Goal: Check status

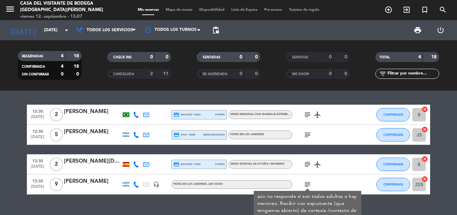
scroll to position [13, 0]
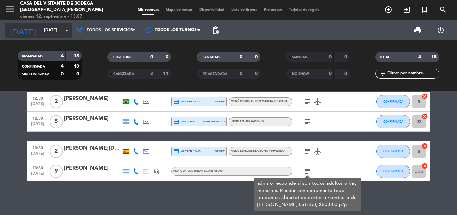
click at [63, 29] on icon "arrow_drop_down" at bounding box center [66, 30] width 8 height 8
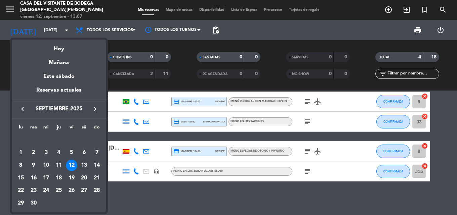
click at [82, 165] on div "13" at bounding box center [83, 165] width 11 height 11
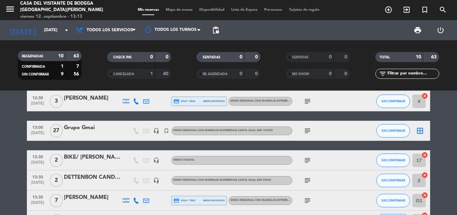
scroll to position [0, 0]
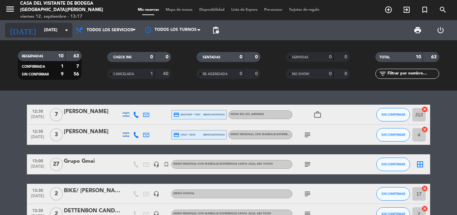
click at [56, 37] on div "[DATE] [DATE] arrow_drop_down" at bounding box center [38, 30] width 67 height 15
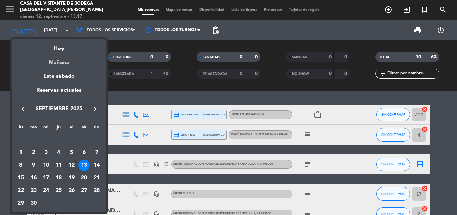
click at [62, 62] on div "Mañana" at bounding box center [59, 60] width 94 height 14
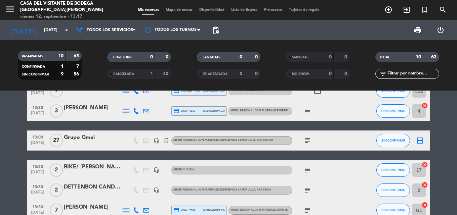
scroll to position [34, 0]
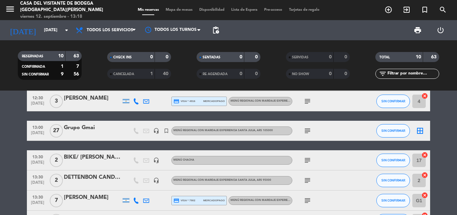
click at [309, 134] on icon "subject" at bounding box center [307, 131] width 8 height 8
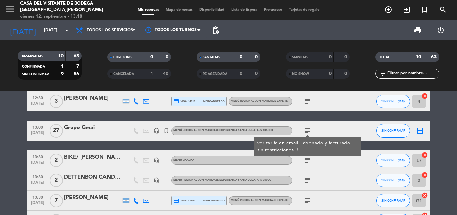
click at [308, 132] on icon "subject" at bounding box center [307, 131] width 8 height 8
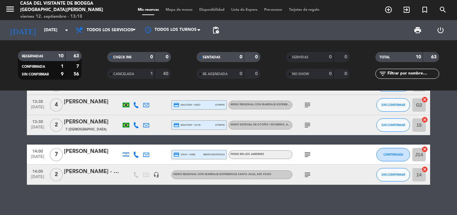
scroll to position [153, 0]
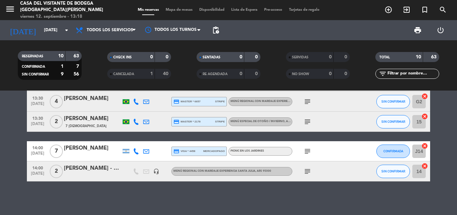
click at [306, 172] on icon "subject" at bounding box center [307, 172] width 8 height 8
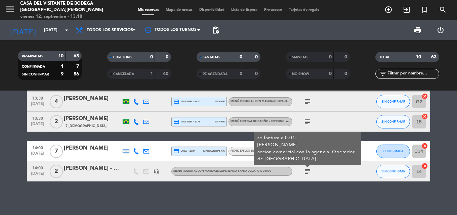
click at [301, 184] on div "12:30 [DATE] 7 [PERSON_NAME] credit_card master * 7957 mercadopago Picnic en lo…" at bounding box center [228, 153] width 457 height 125
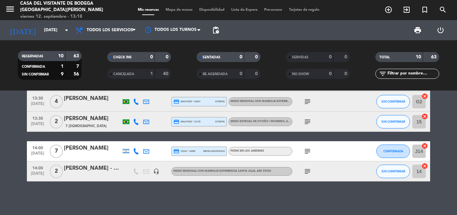
click at [304, 152] on icon "subject" at bounding box center [307, 151] width 8 height 8
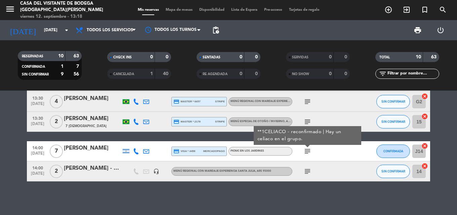
click at [288, 192] on div "12:30 [DATE] 7 [PERSON_NAME] credit_card master * 7957 mercadopago Picnic en lo…" at bounding box center [228, 153] width 457 height 125
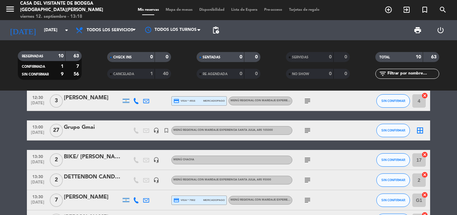
scroll to position [0, 0]
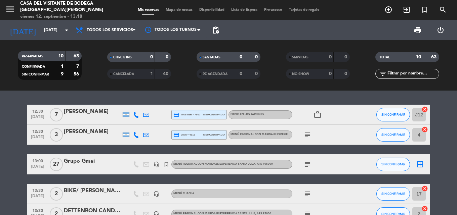
click at [251, 99] on div "12:30 [DATE] 7 [PERSON_NAME] credit_card master * 7957 mercadopago Picnic en lo…" at bounding box center [228, 153] width 457 height 125
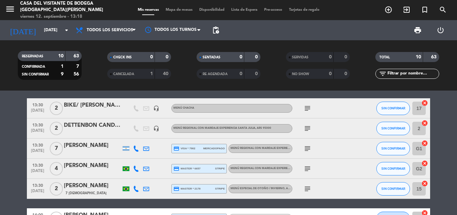
scroll to position [153, 0]
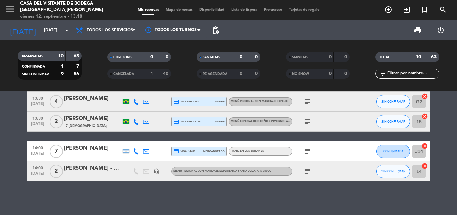
click at [308, 149] on icon "subject" at bounding box center [307, 151] width 8 height 8
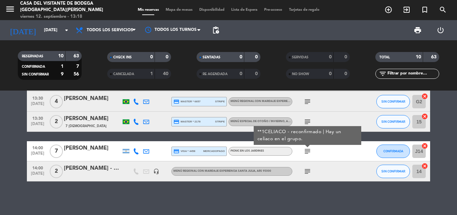
click at [308, 149] on icon "subject" at bounding box center [307, 151] width 8 height 8
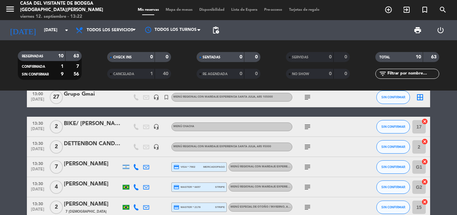
scroll to position [0, 0]
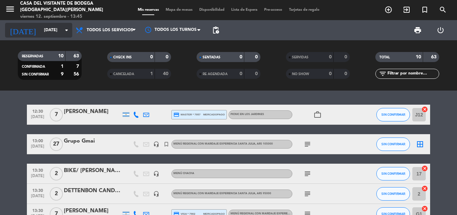
click at [56, 35] on input "[DATE]" at bounding box center [69, 30] width 57 height 11
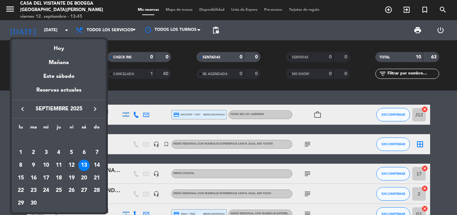
click at [128, 102] on div at bounding box center [228, 107] width 457 height 215
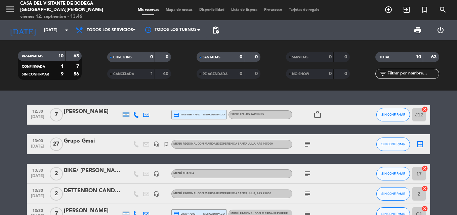
click at [305, 147] on icon "subject" at bounding box center [307, 144] width 8 height 8
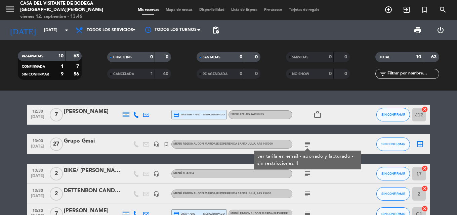
click at [307, 144] on icon "subject" at bounding box center [307, 144] width 8 height 8
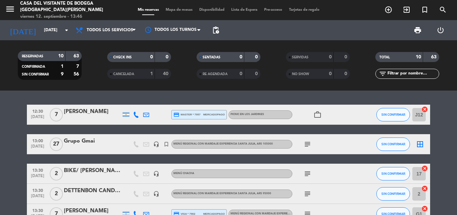
click at [287, 93] on div "12:30 [DATE] 7 [PERSON_NAME] credit_card master * 7957 mercadopago Picnic en lo…" at bounding box center [228, 153] width 457 height 125
click at [54, 35] on input "[DATE]" at bounding box center [69, 30] width 57 height 11
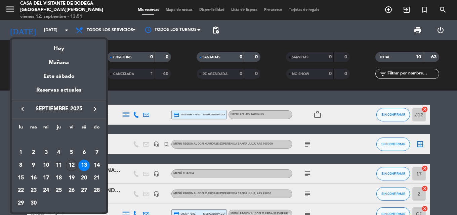
click at [96, 166] on div "14" at bounding box center [96, 165] width 11 height 11
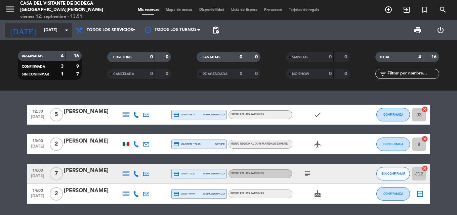
click at [61, 35] on input "[DATE]" at bounding box center [69, 30] width 57 height 11
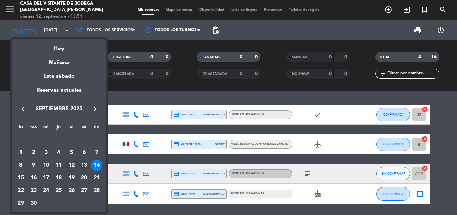
click at [82, 165] on div "13" at bounding box center [83, 165] width 11 height 11
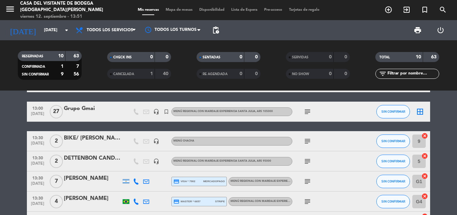
scroll to position [34, 0]
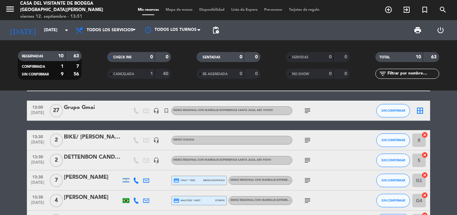
drag, startPoint x: 80, startPoint y: 158, endPoint x: 217, endPoint y: 124, distance: 141.0
click at [217, 124] on div "12:30 [DATE] 7 [PERSON_NAME] credit_card master * 7957 mercadopago Menú especia…" at bounding box center [228, 186] width 403 height 230
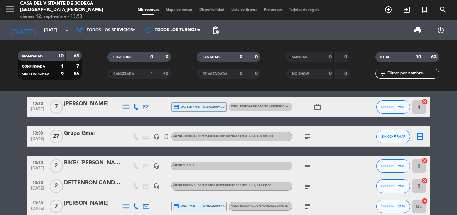
scroll to position [0, 0]
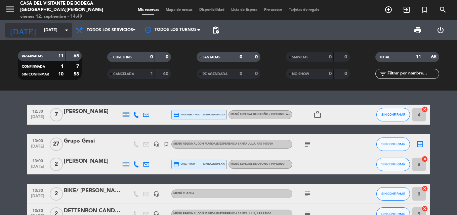
click at [44, 32] on input "[DATE]" at bounding box center [69, 30] width 57 height 11
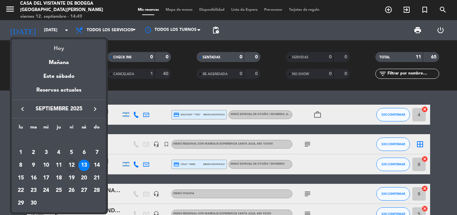
click at [62, 47] on div "Hoy" at bounding box center [59, 46] width 94 height 14
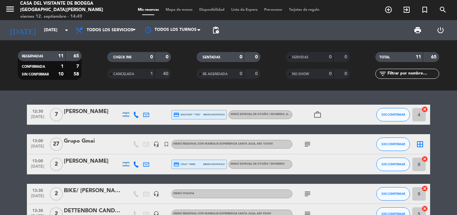
type input "[DATE]"
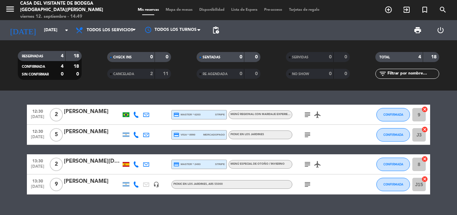
click at [0, 144] on bookings-row "12:30 [DATE] 2 [PERSON_NAME] credit_card master * 6203 stripe Menú Regional con…" at bounding box center [228, 150] width 457 height 90
